Goal: Task Accomplishment & Management: Manage account settings

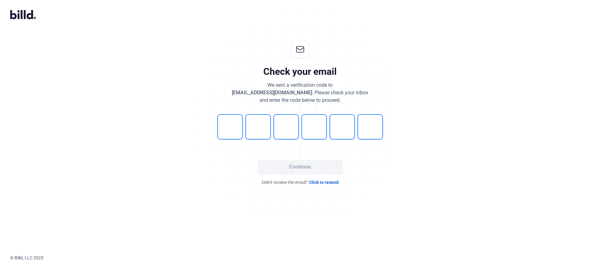
click at [550, 114] on div "Check your email We sent a verification code to dcuevas@paverdecor.com . Please…" at bounding box center [300, 113] width 600 height 165
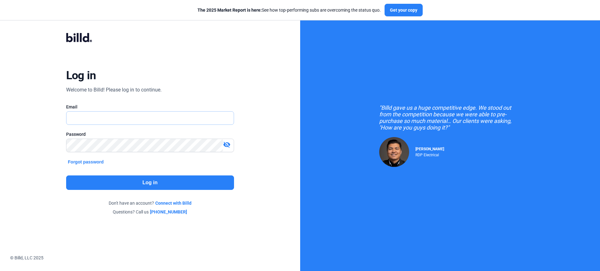
type input "[PERSON_NAME][EMAIL_ADDRESS][PERSON_NAME][DOMAIN_NAME]"
click at [249, 73] on div "Log in Welcome to Billd! Please log in to continue. Email [PERSON_NAME][EMAIL_A…" at bounding box center [150, 124] width 216 height 206
